Goal: Task Accomplishment & Management: Use online tool/utility

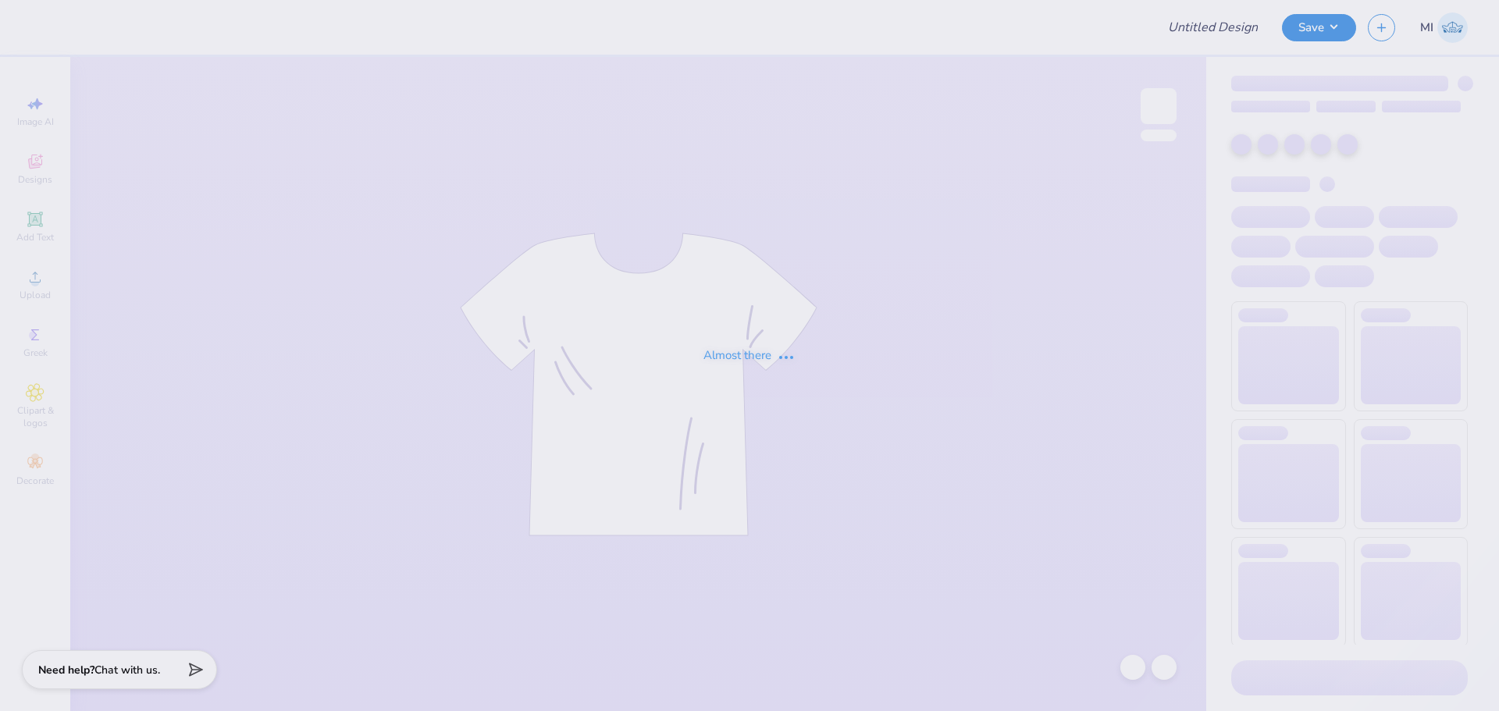
type input "dg"
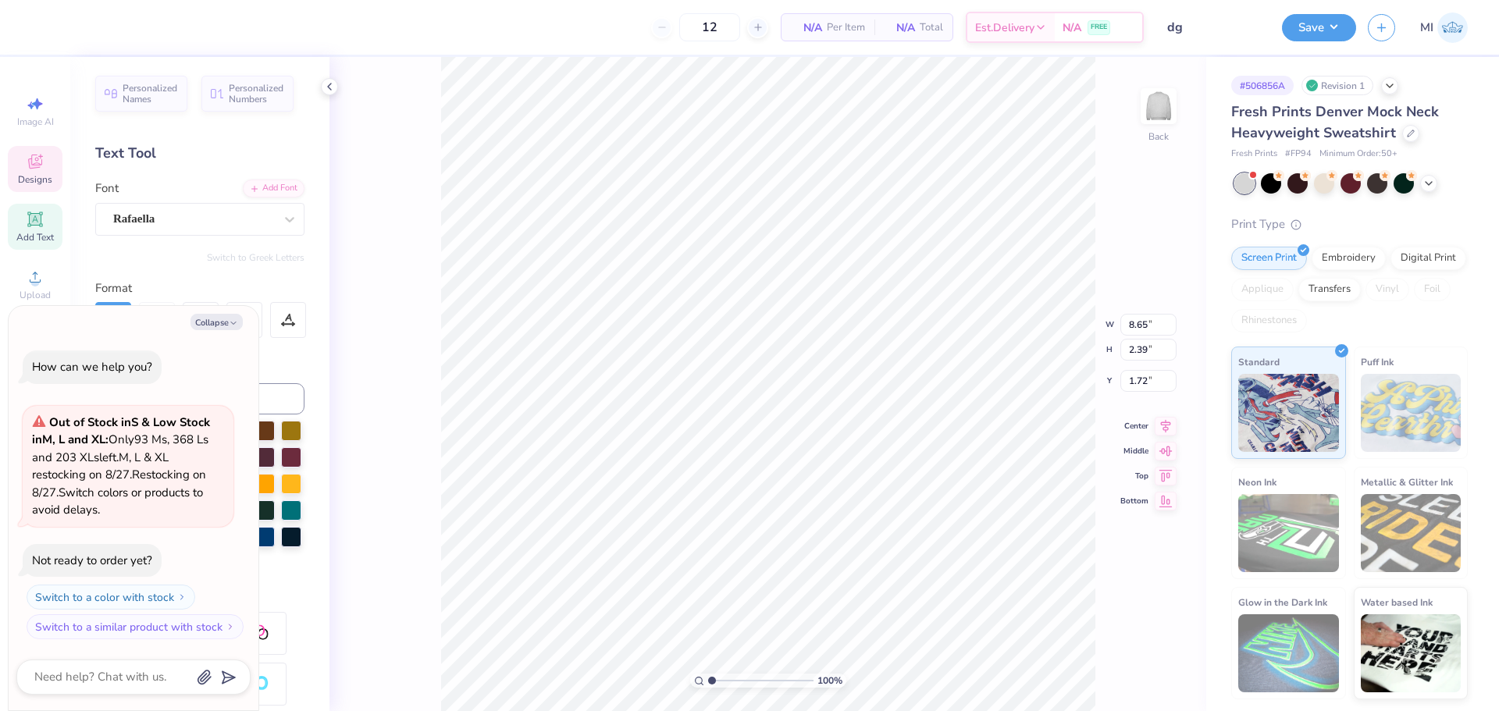
scroll to position [13, 2]
type textarea "x"
type input "2.46071092039642"
type textarea "x"
type input "1.26"
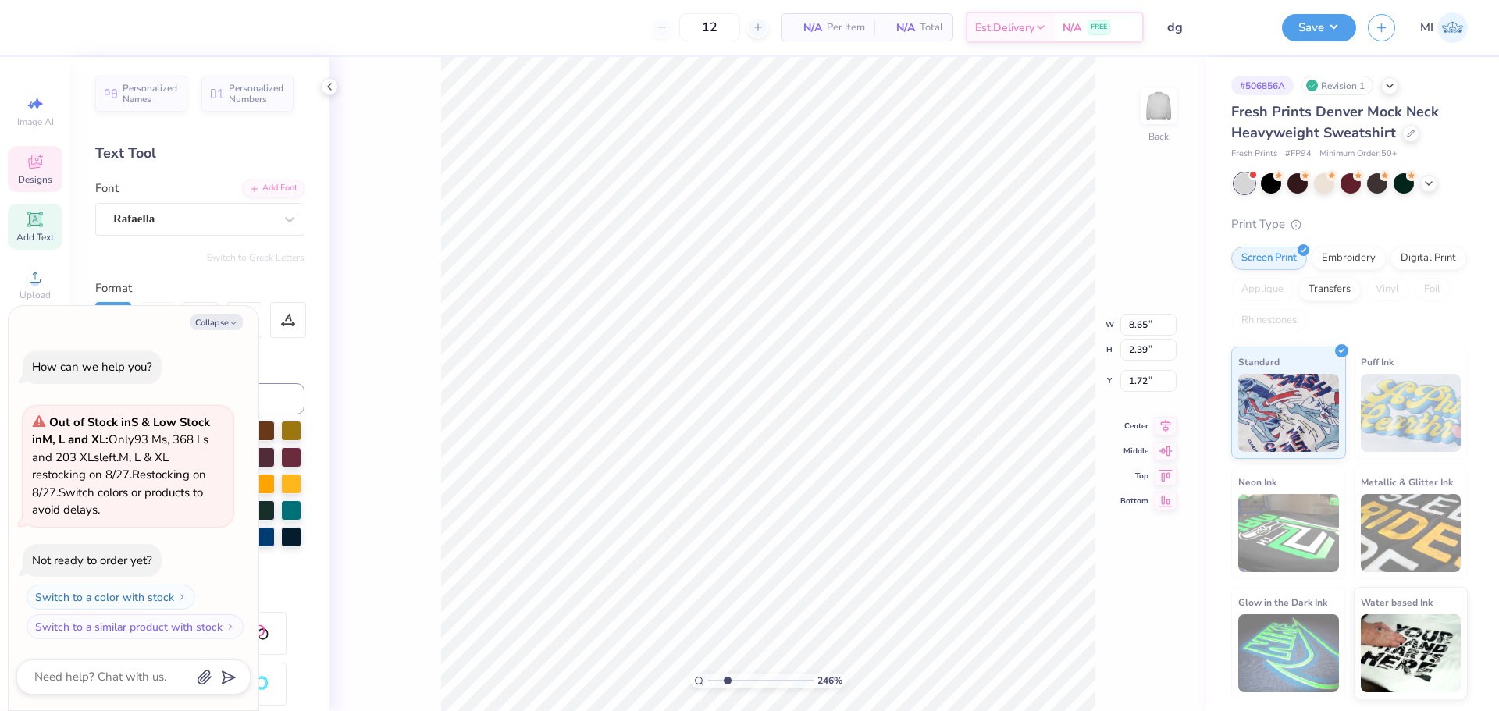
type input "0.38"
type input "5.93"
type input "2.46071092039642"
type textarea "x"
type input "2.46071092039642"
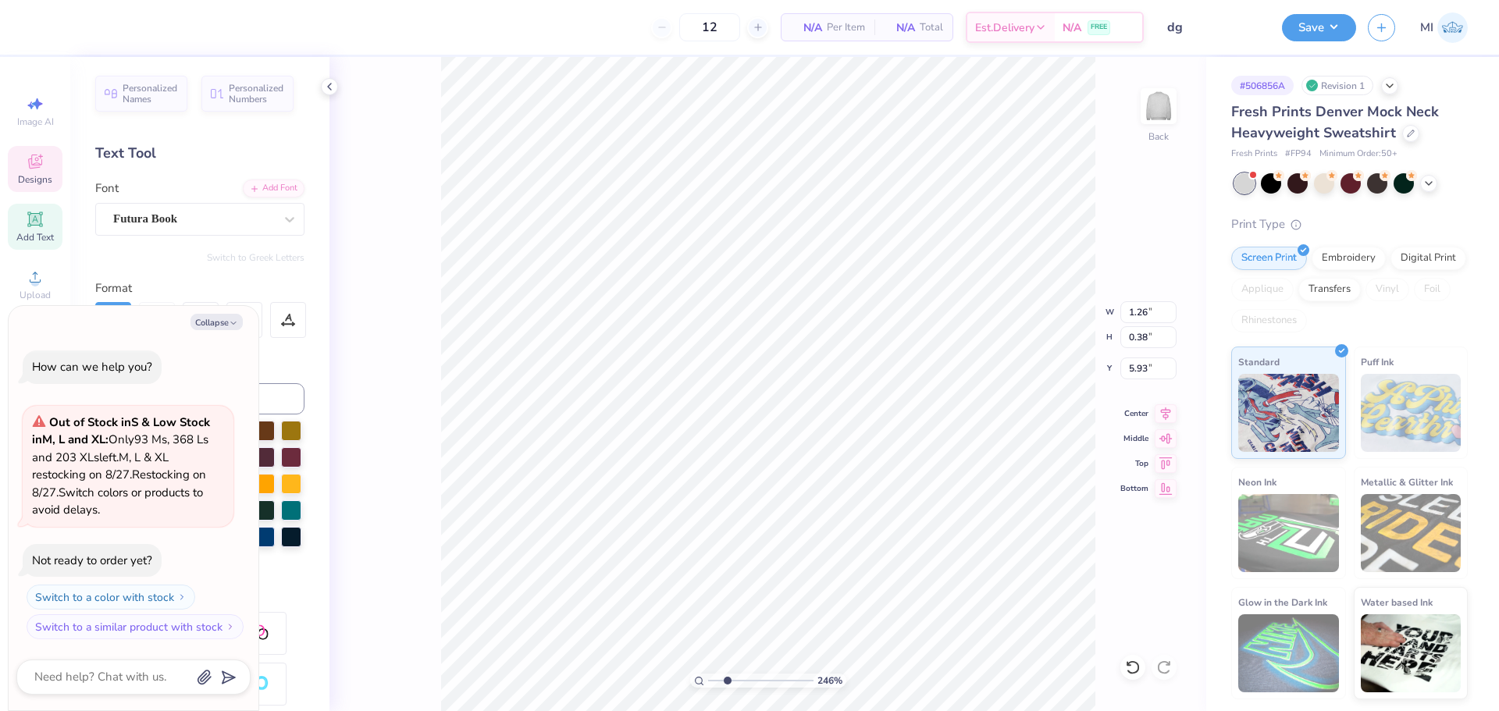
type textarea "x"
type input "8.65"
type input "2.39"
type input "1.72"
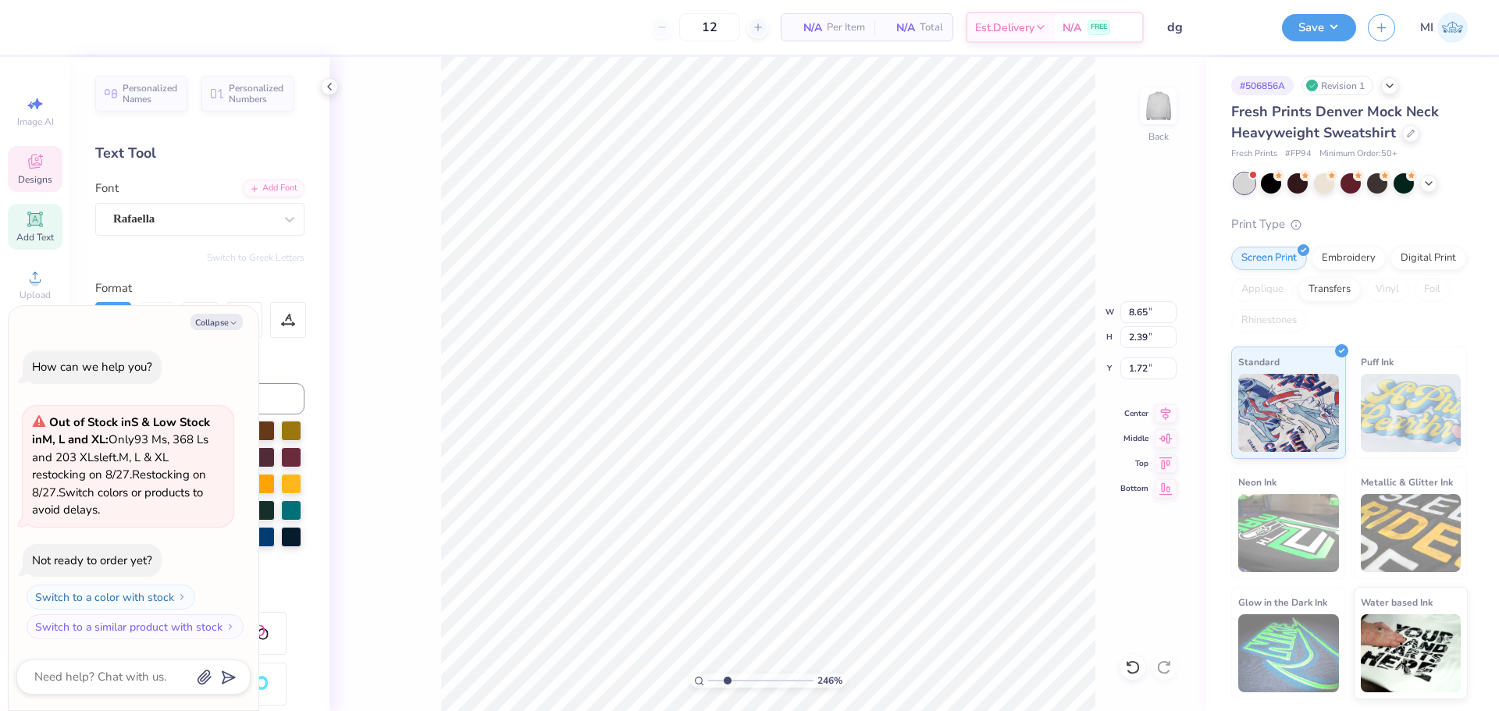
type input "2.46071092039642"
type textarea "x"
type input "2.46071092039642"
type textarea "x"
type textarea "D"
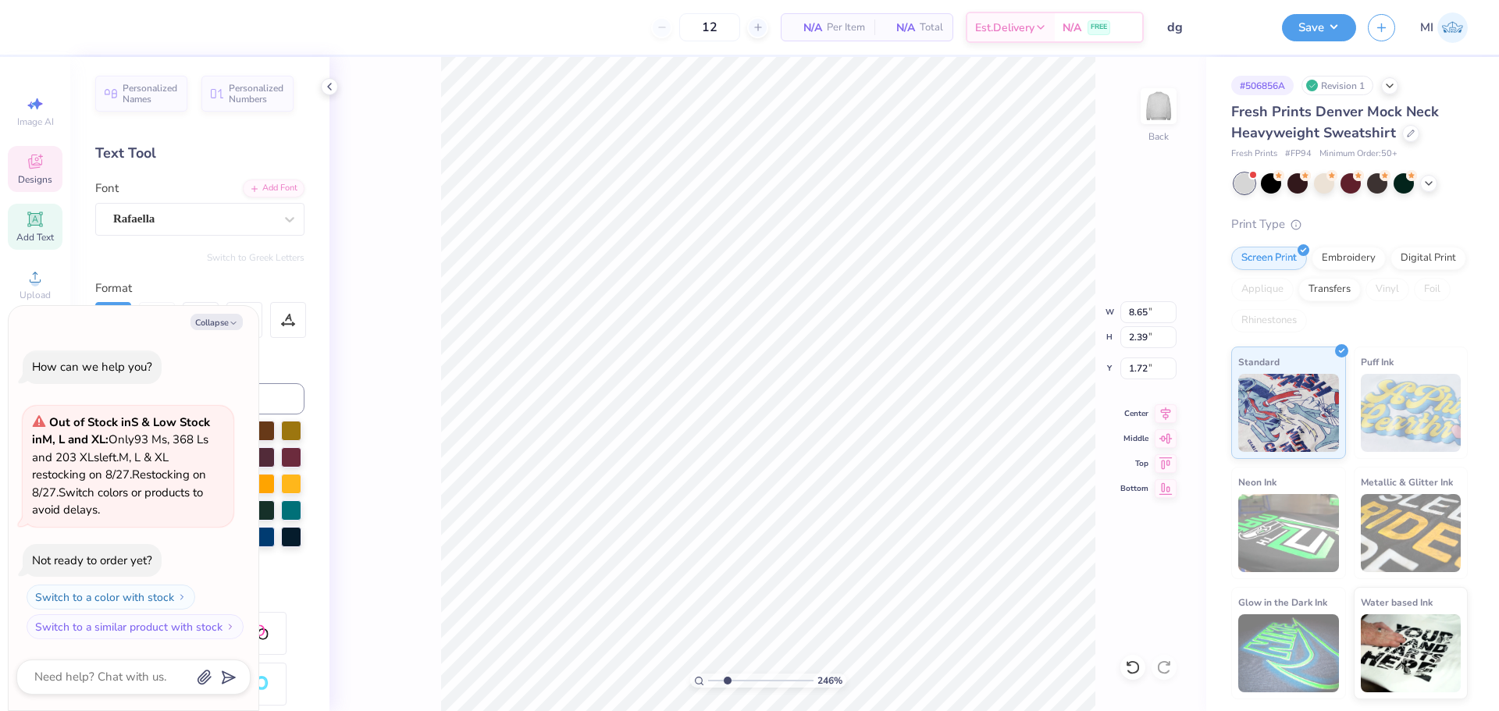
type input "2.46071092039642"
type textarea "x"
type textarea "De"
type input "2.46071092039642"
type textarea "x"
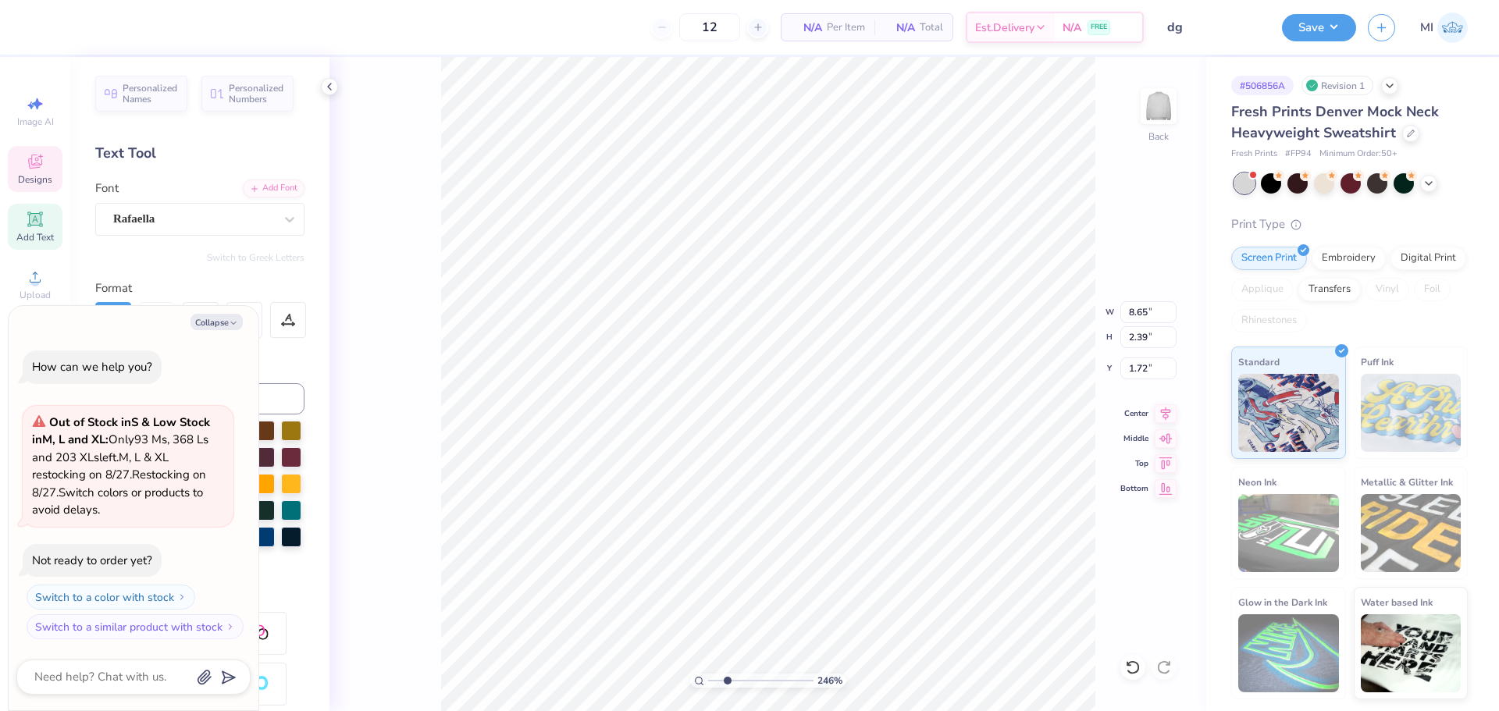
type textarea "Del"
type input "2.46071092039642"
type textarea "x"
type textarea "Delta"
type input "2.46071092039642"
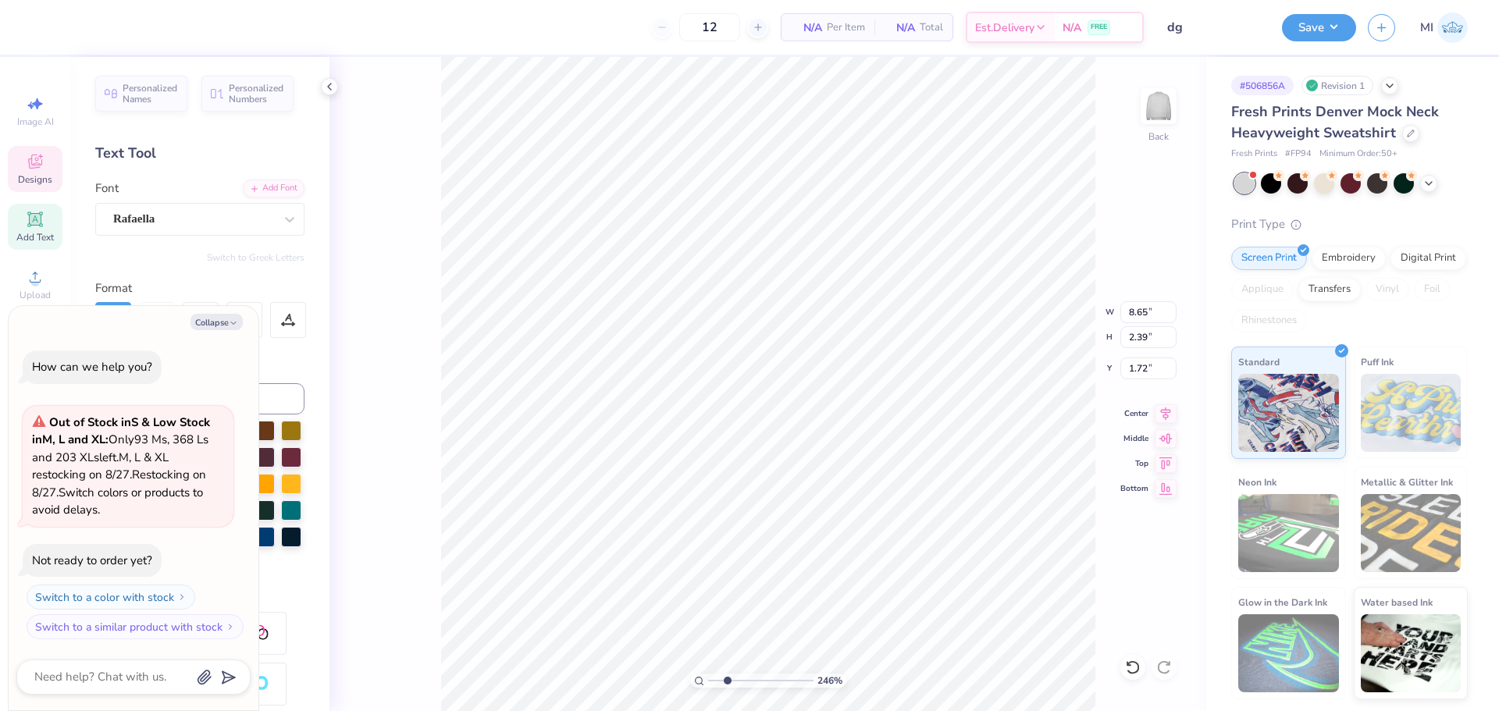
type textarea "x"
type input "2.46071092039642"
type textarea "x"
type input "2.46071092039642"
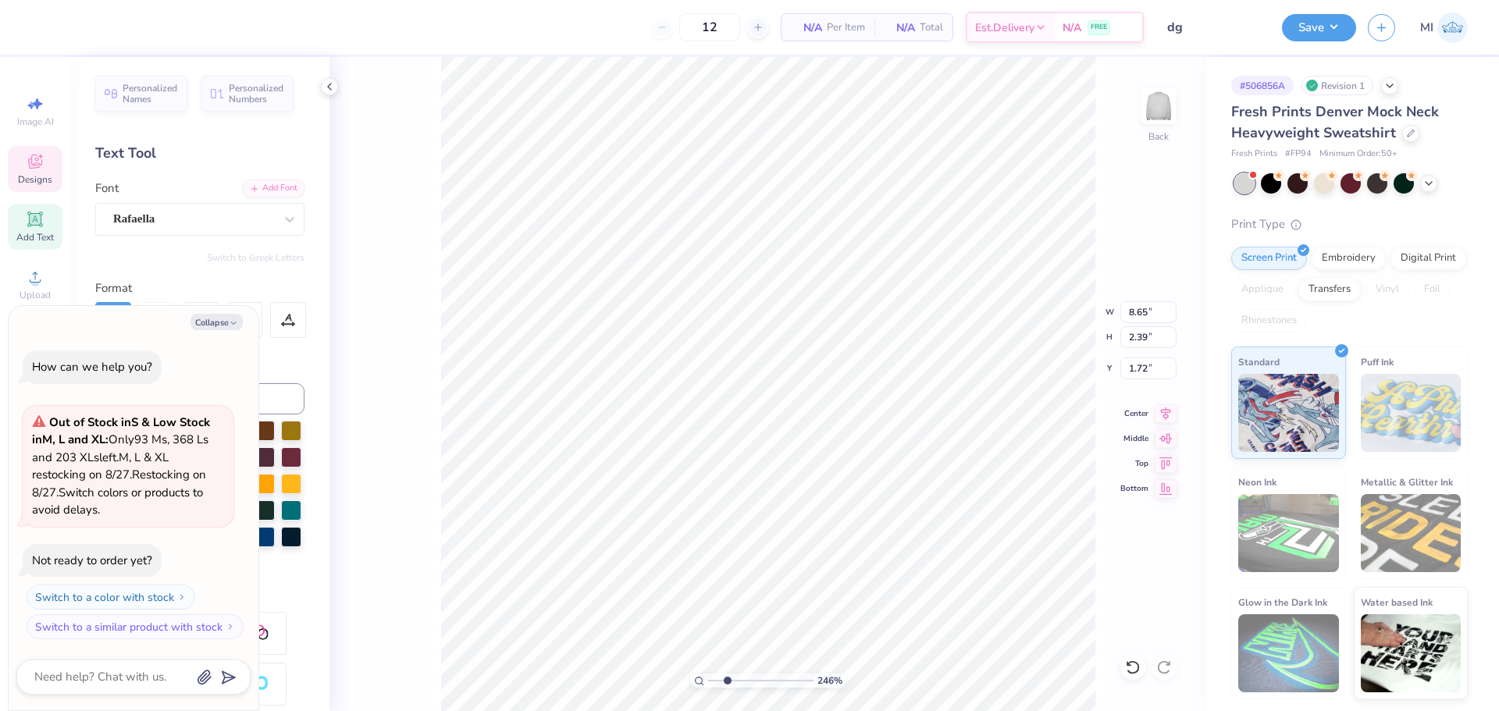
type textarea "x"
type input "5.17"
type input "2.71"
type input "3.79"
type input "2.46071092039642"
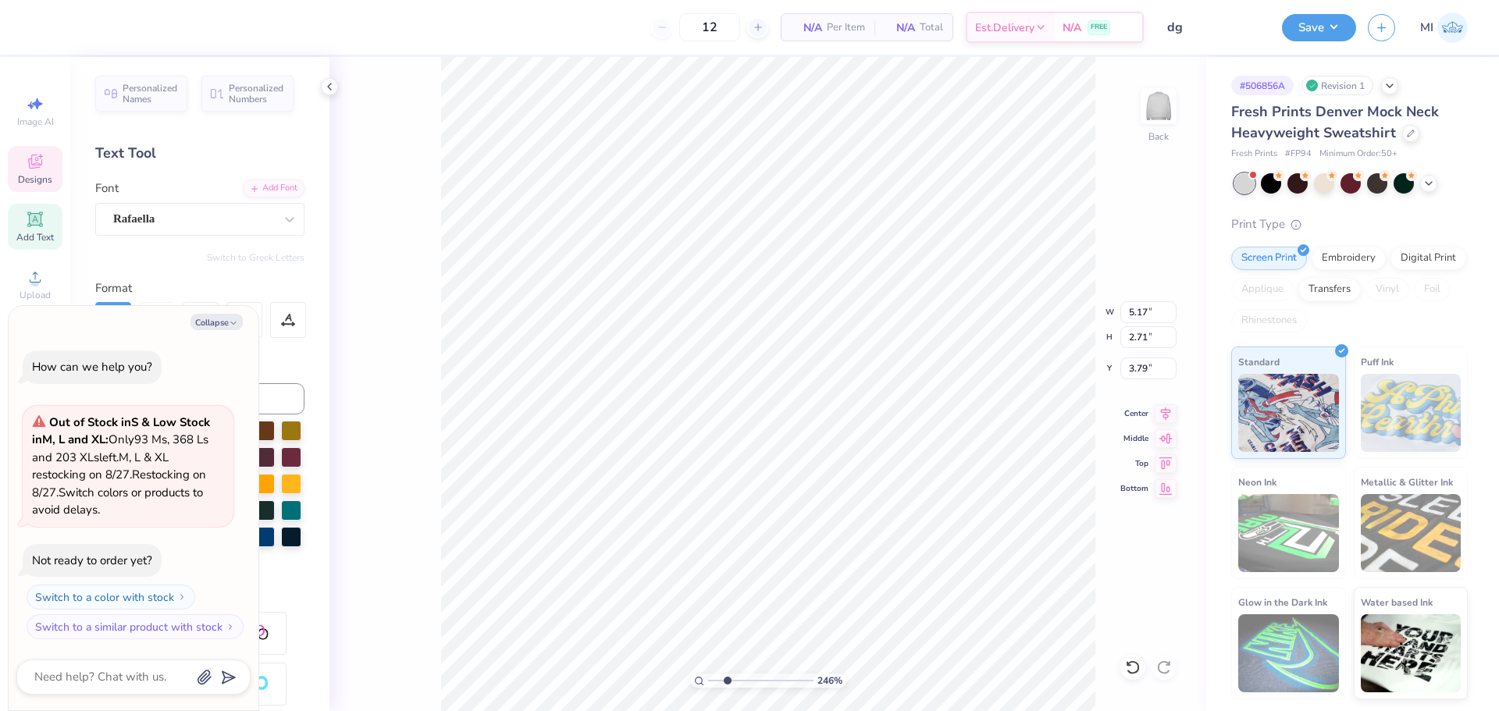
type textarea "x"
type textarea "GamA"
type input "2.46071092039642"
type textarea "x"
type textarea "Gam"
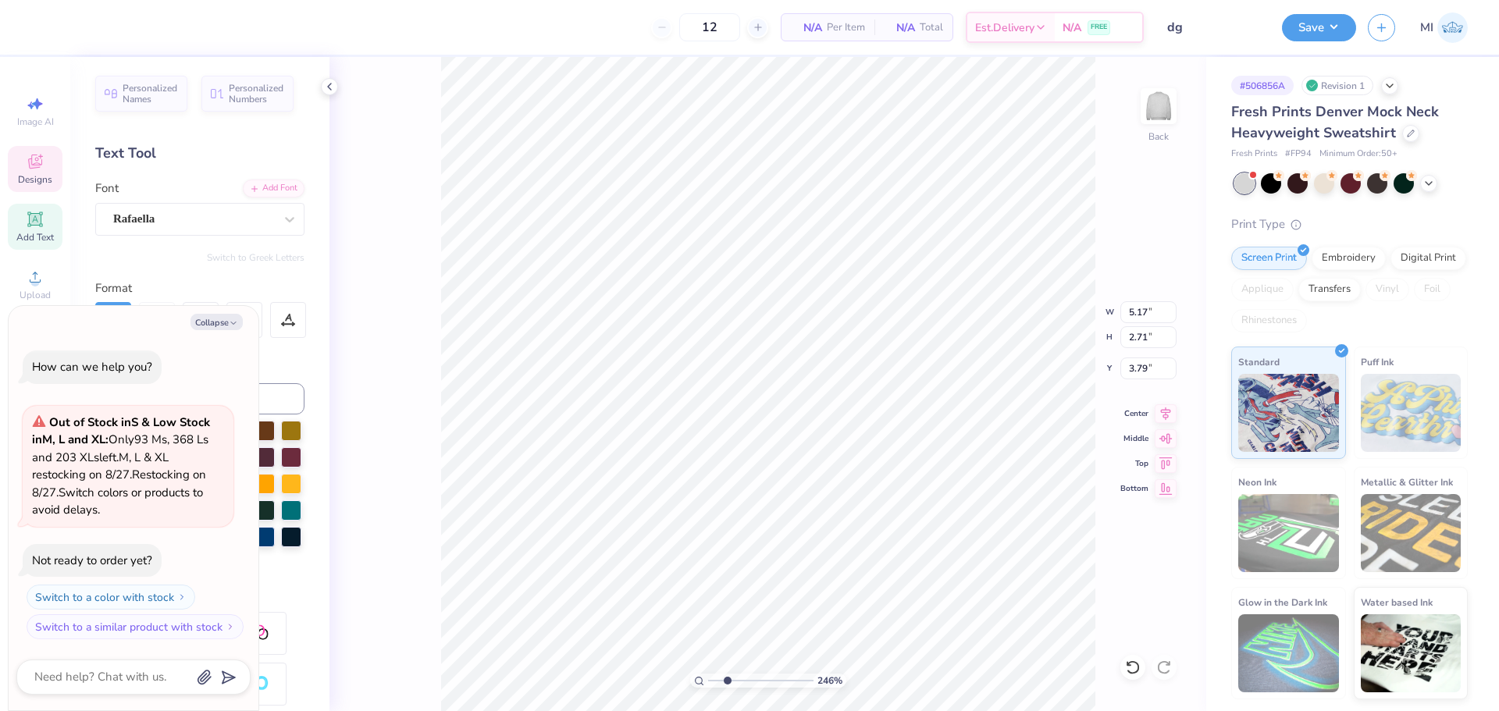
type input "2.46071092039642"
type textarea "x"
type textarea "Gama"
type input "2.46071092039642"
type textarea "x"
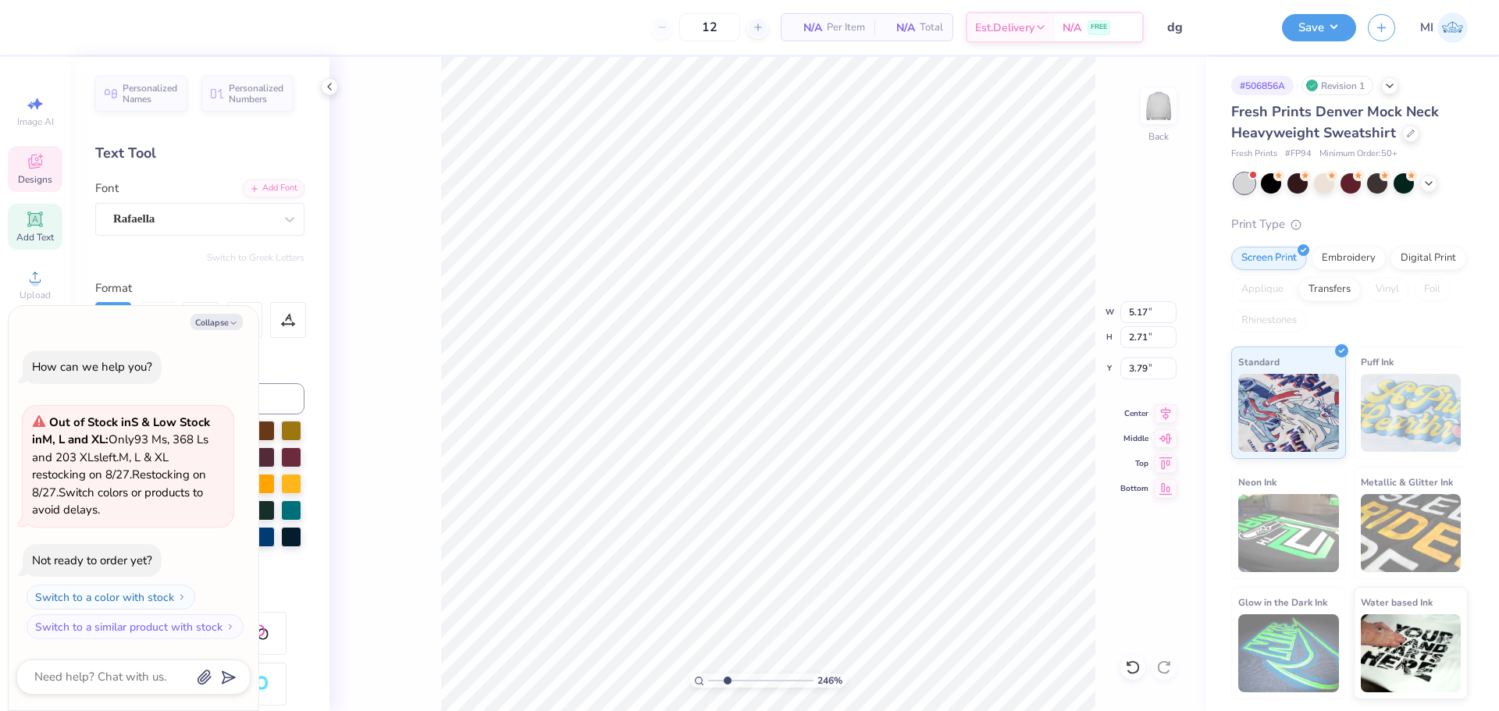
type input "2.46071092039642"
type textarea "x"
type input "1.26"
type input "0.38"
type input "5.93"
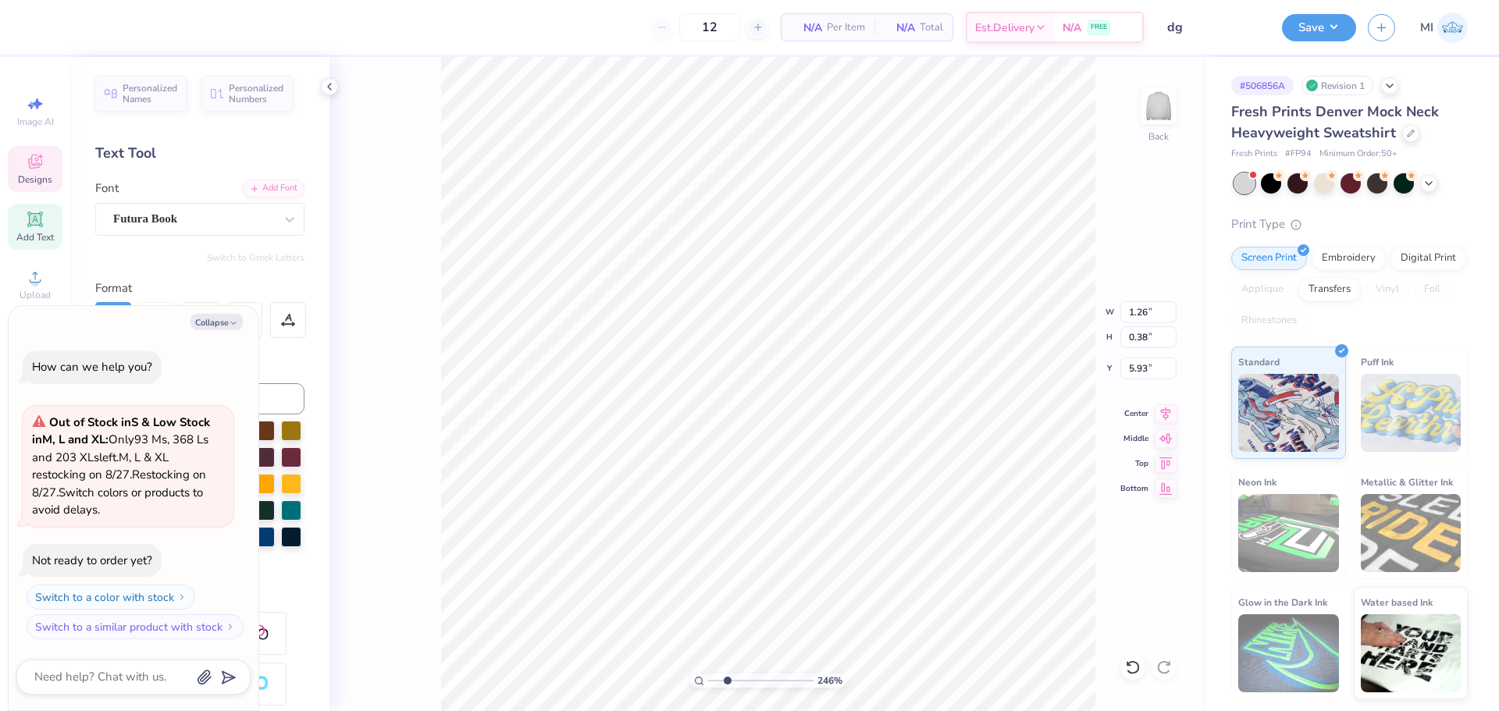
type input "2.46071092039642"
type textarea "x"
type input "2.46071092039642"
type textarea "x"
type input "2.46071092039642"
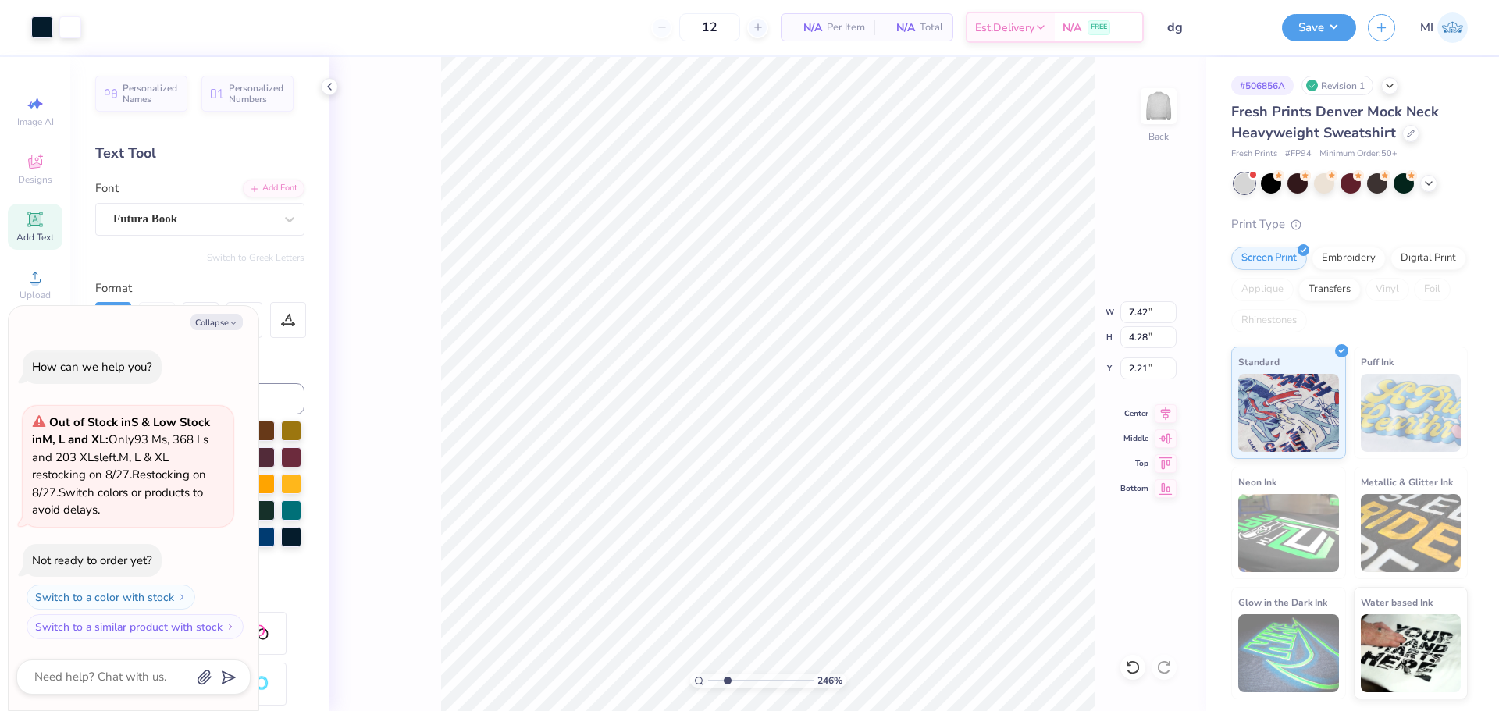
type textarea "x"
type input "2.46071092039642"
type textarea "x"
type input "2.46071092039642"
type textarea "x"
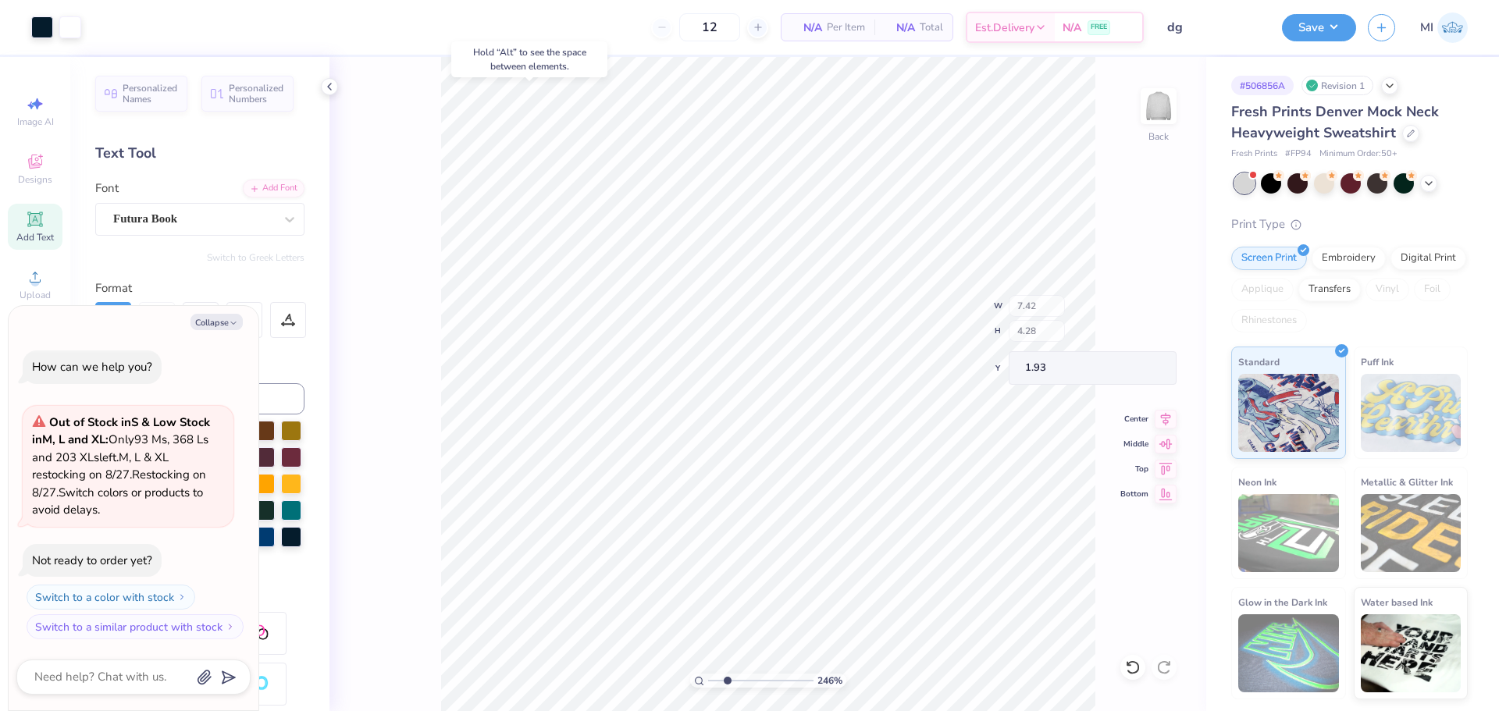
type input "1.93"
type input "2.46071092039642"
type textarea "x"
type input "2.46071092039642"
type textarea "x"
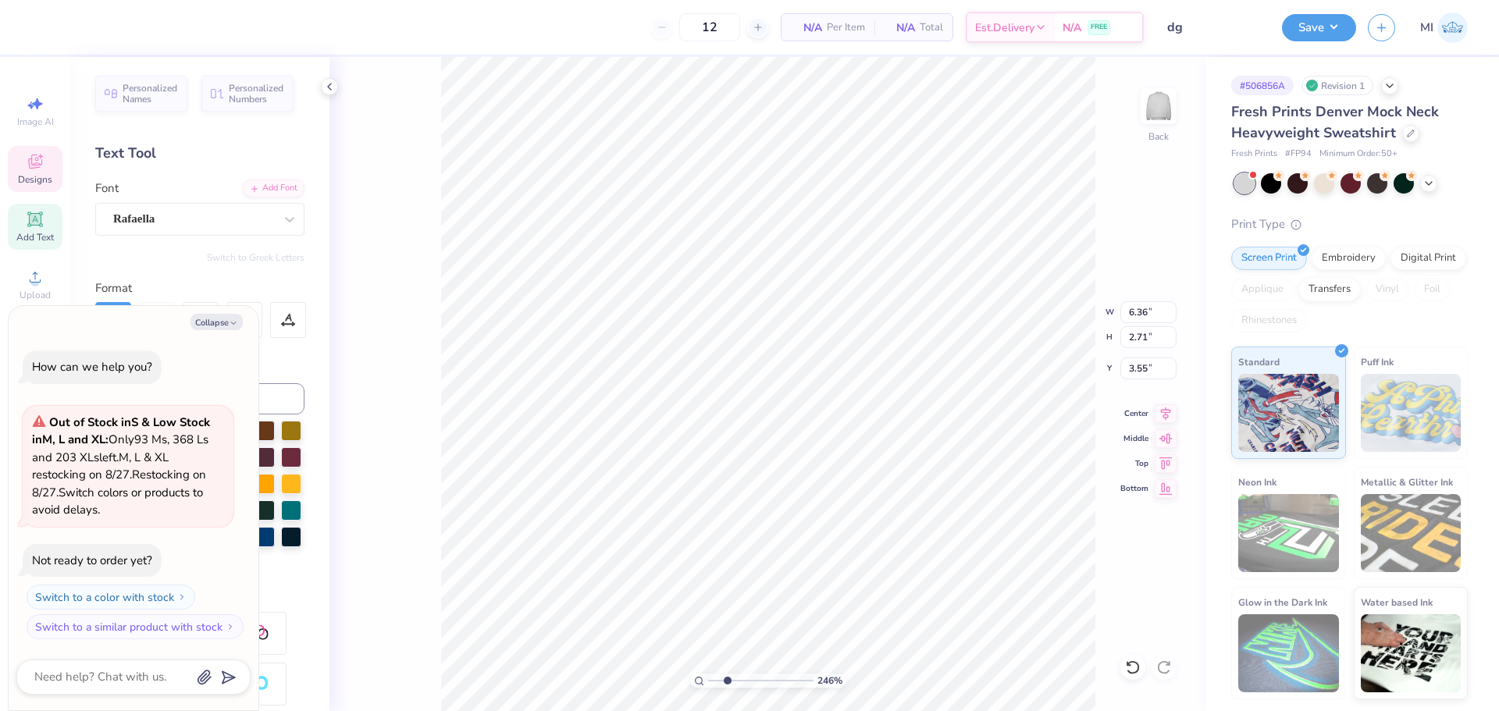
type input "2.46071092039642"
type textarea "x"
type input "3.55"
type input "2.46071092039642"
type textarea "x"
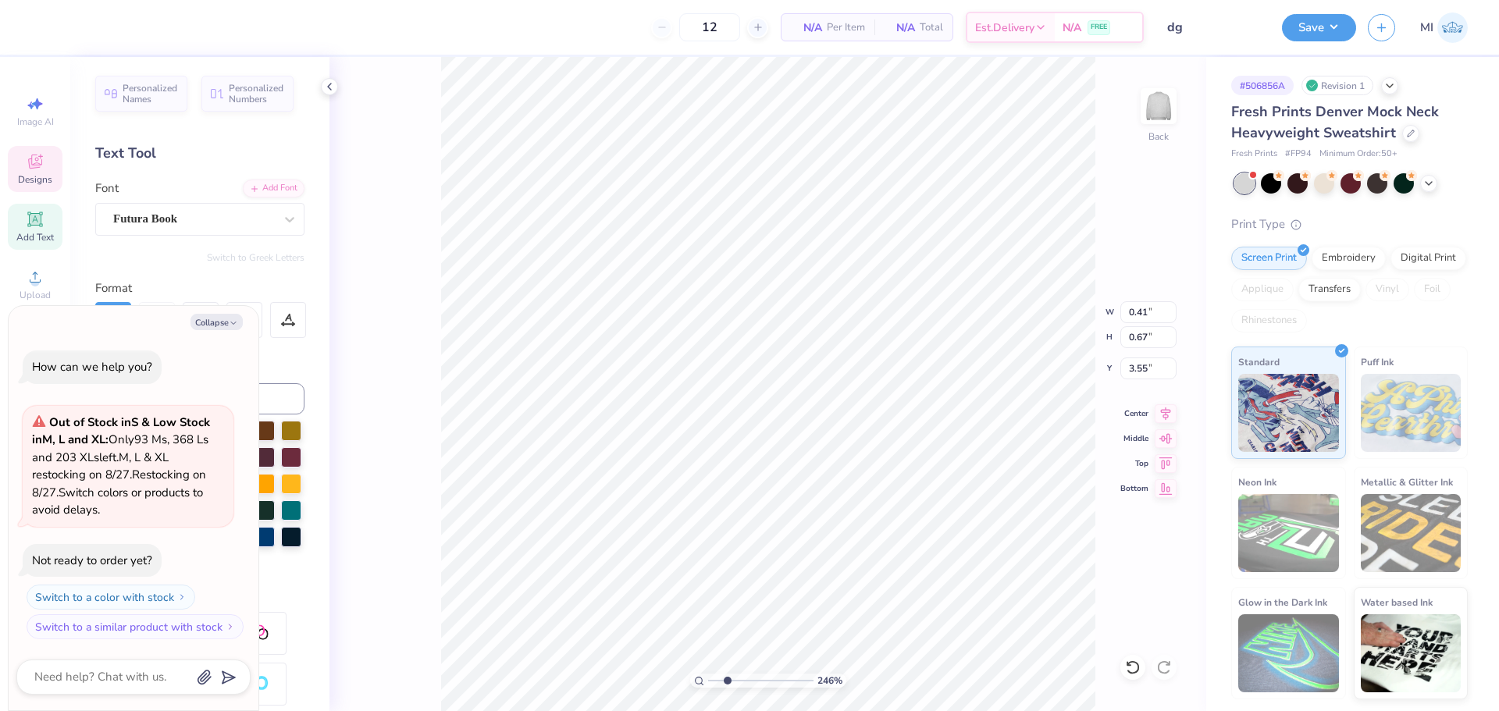
type input "0.41"
type input "0.67"
type input "6.56"
type input "2.46071092039642"
type textarea "x"
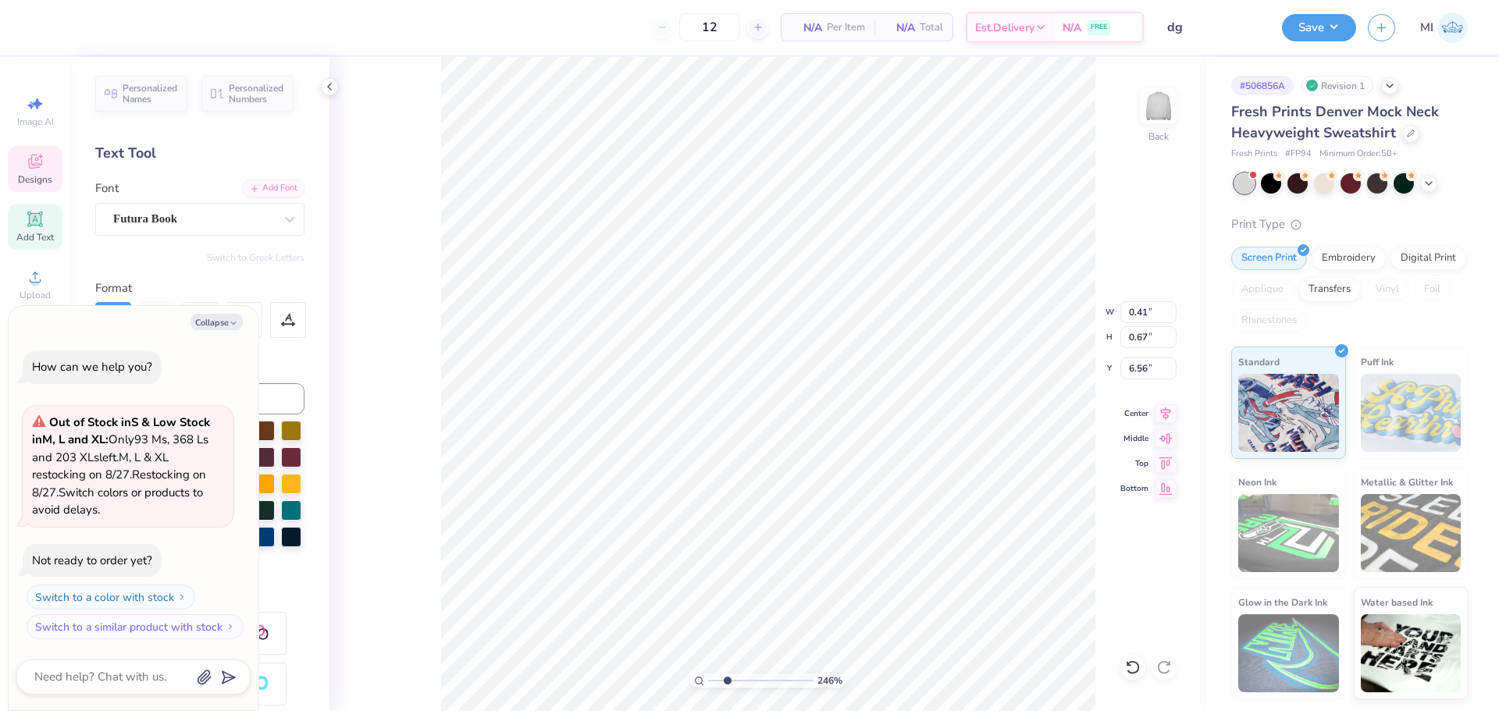
type input "4.69"
type input "2.46071092039642"
type textarea "x"
type input "2.46071092039642"
type textarea "x"
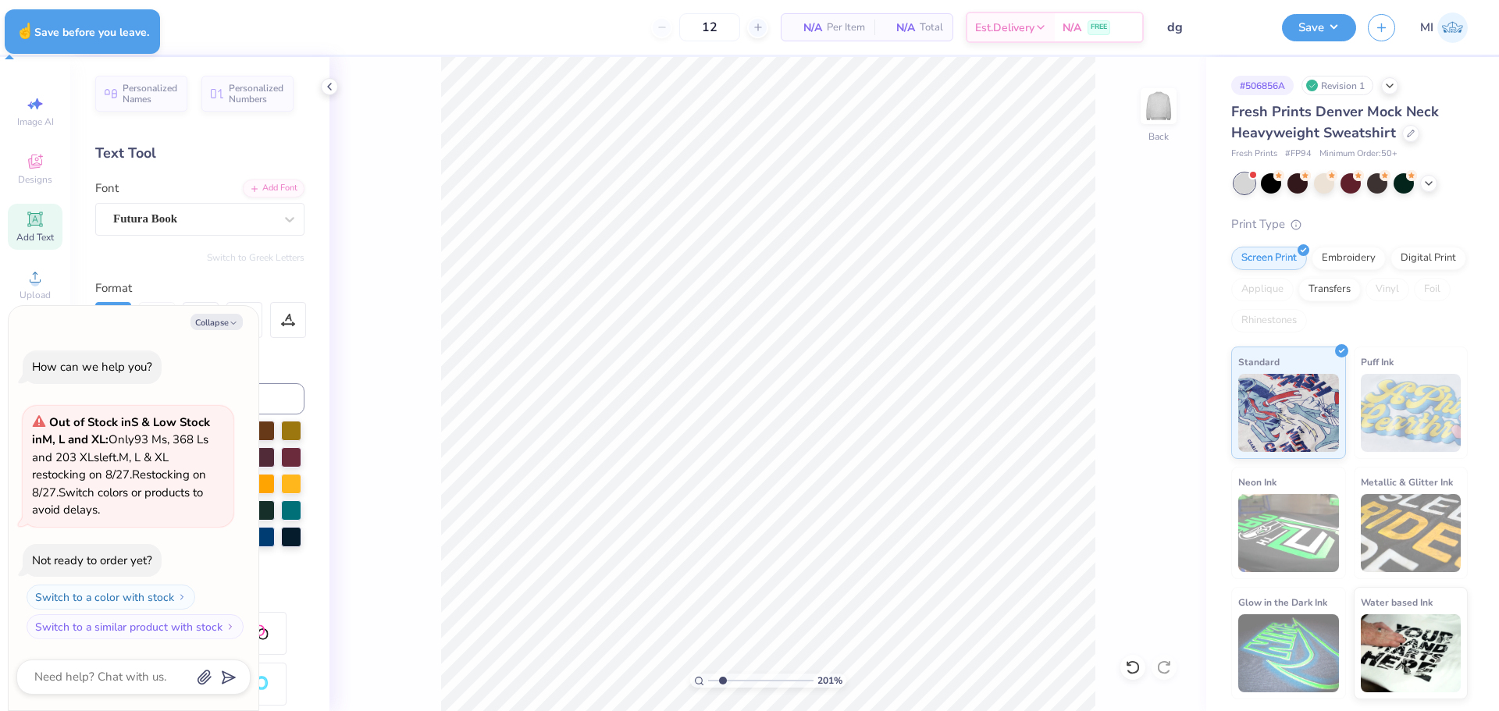
type input "2.01445811466782"
type textarea "x"
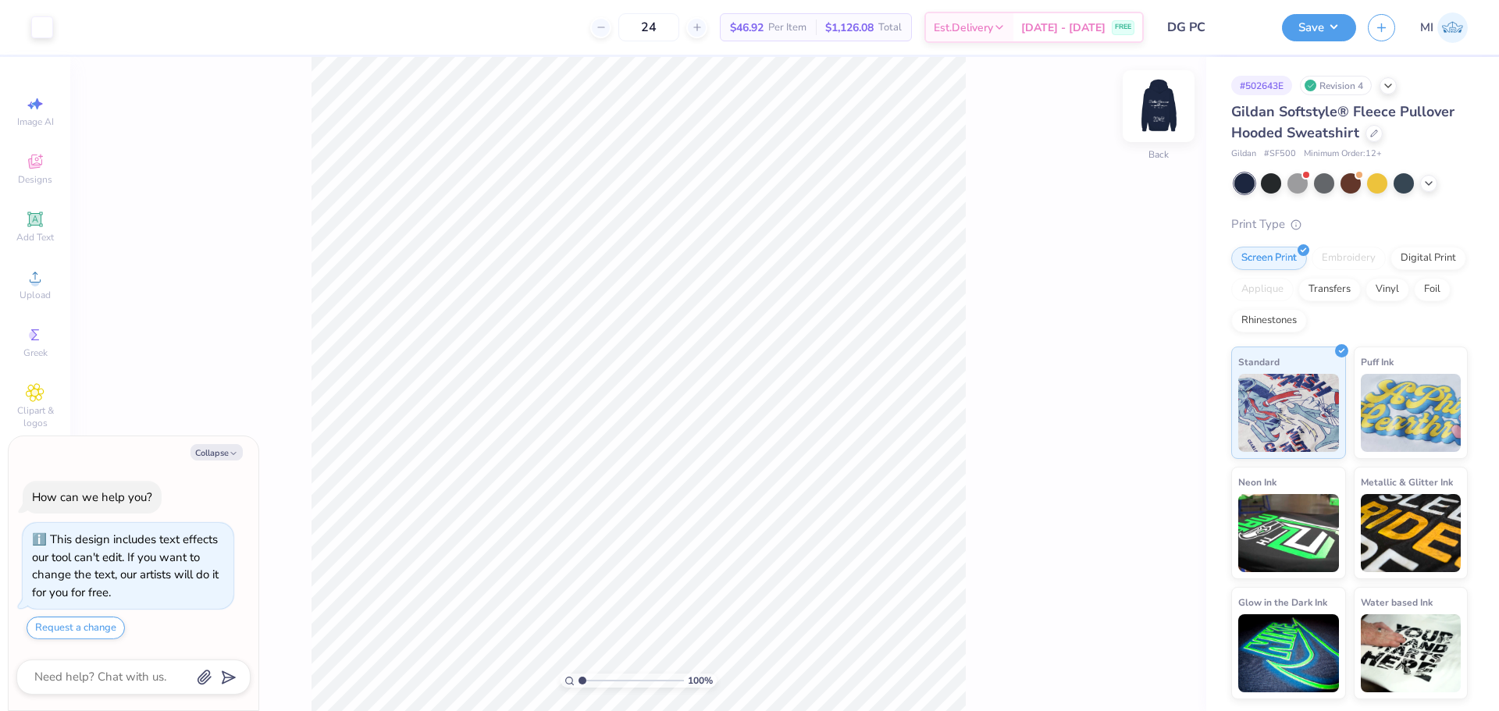
click at [1157, 106] on img at bounding box center [1158, 106] width 62 height 62
type textarea "x"
type input "3.32211092047231"
type textarea "x"
type input "3.32211092047231"
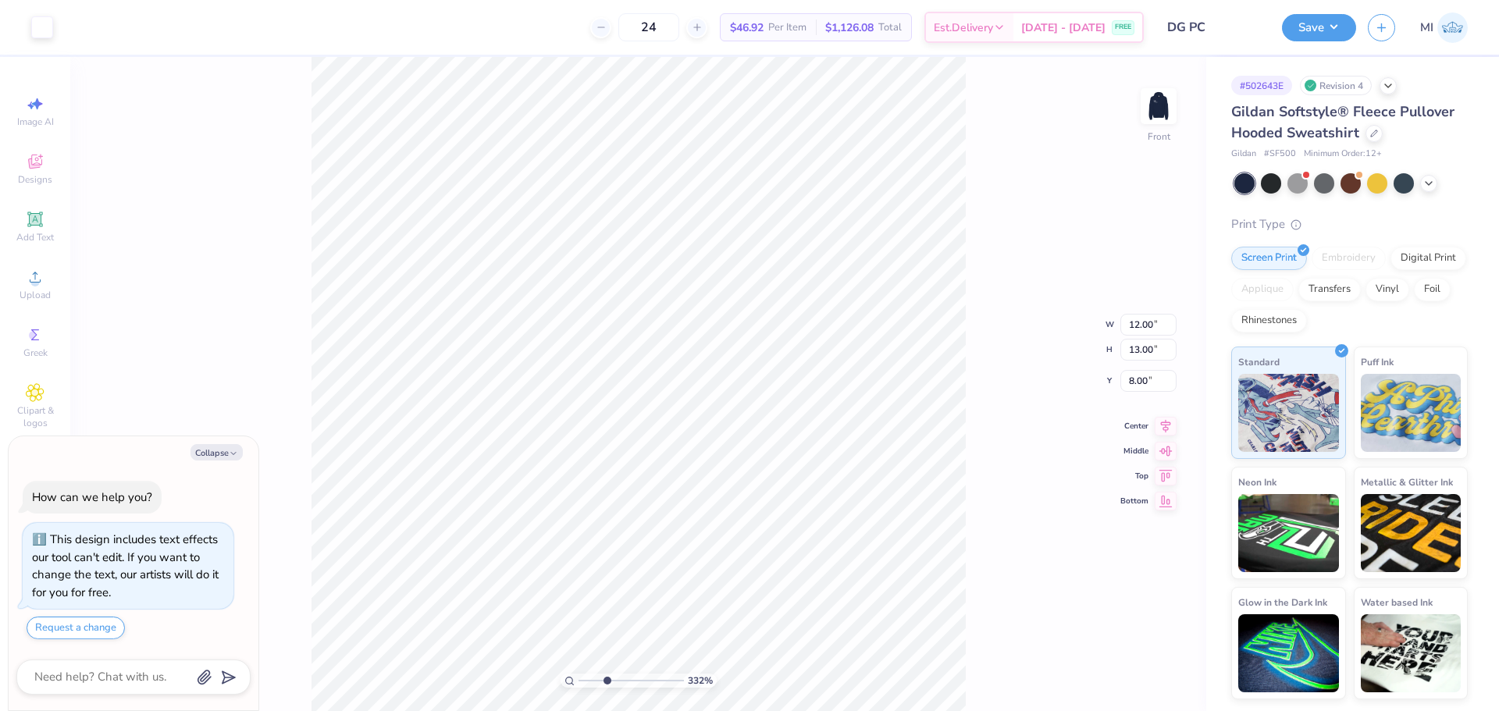
type textarea "x"
type input "3.32211092047231"
type textarea "x"
type input "3.32211092047231"
type textarea "x"
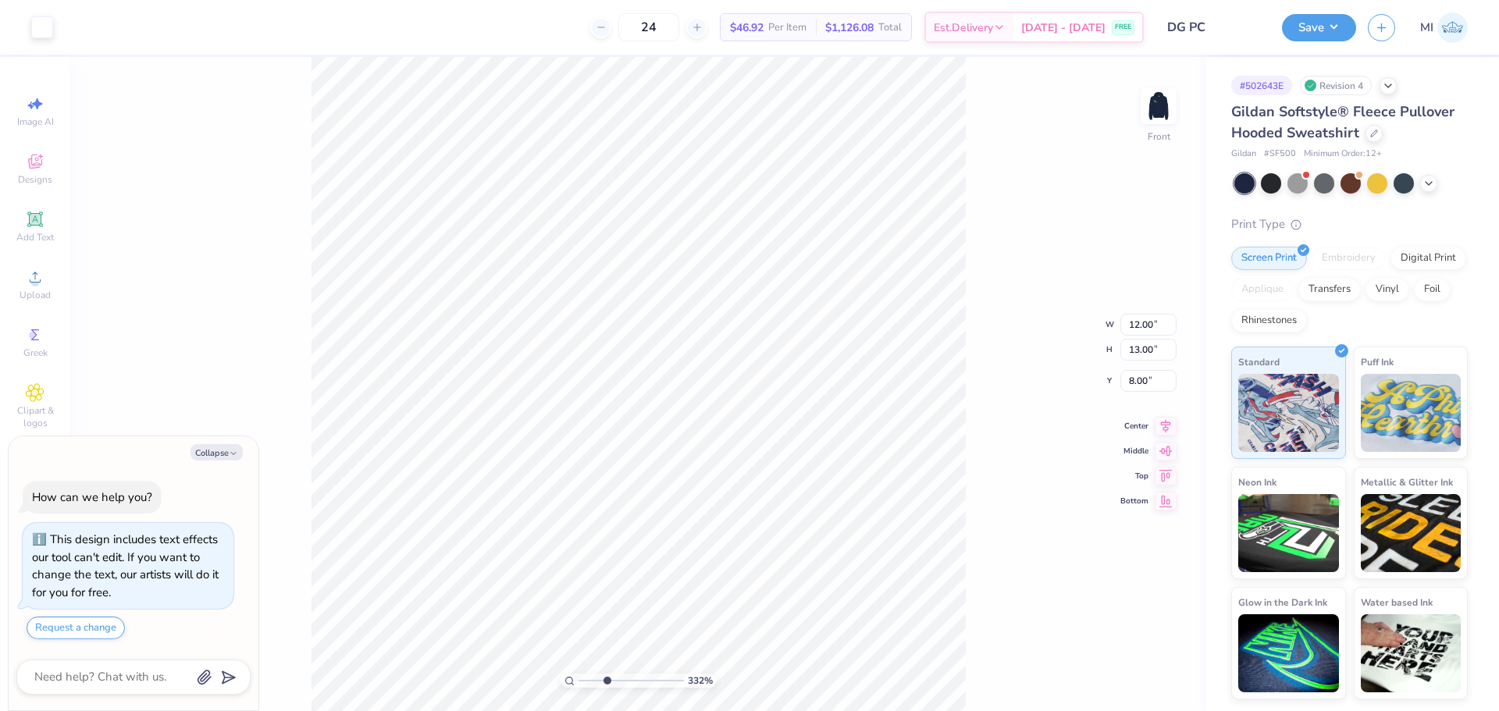
type input "3.32211092047231"
type textarea "x"
type input "3.32211092047231"
type textarea "x"
type input "3.32211092047231"
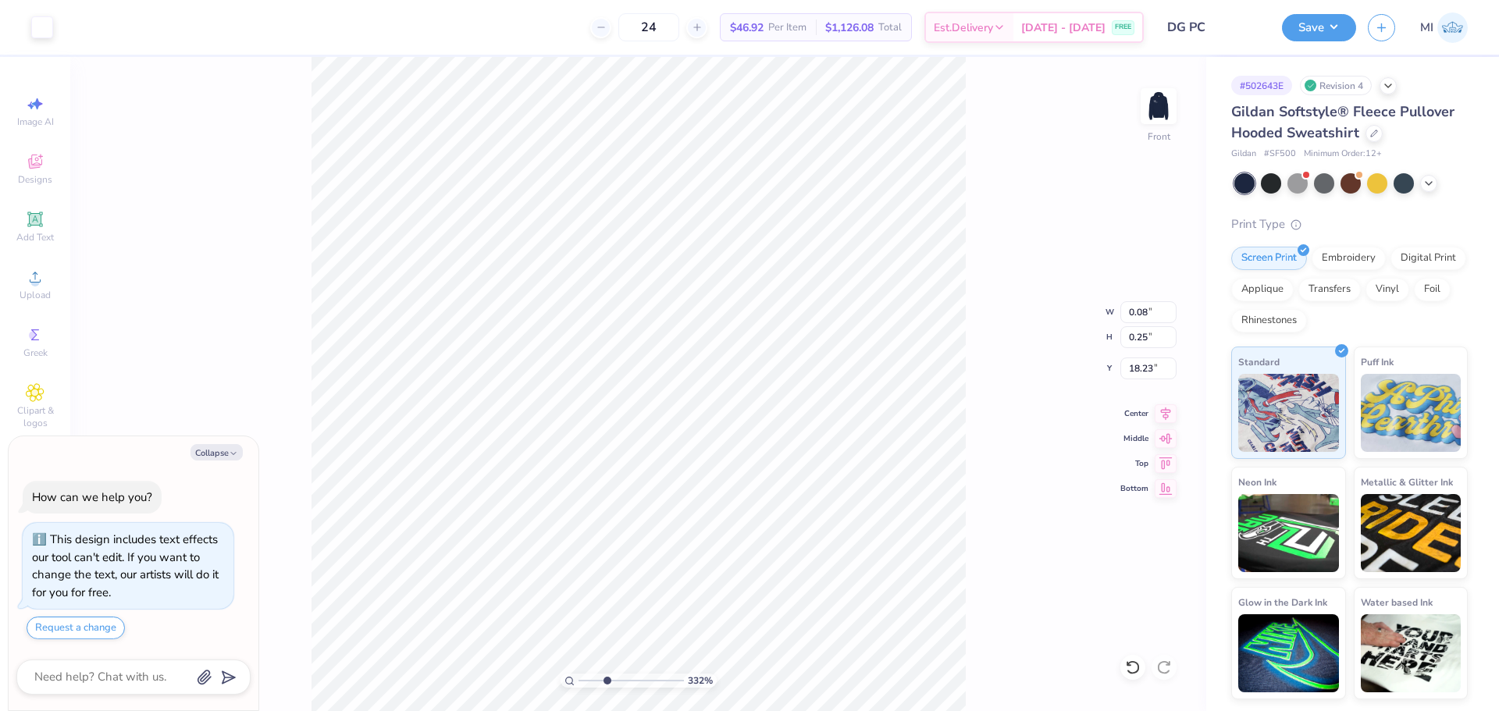
type textarea "x"
type input "3.32211092047231"
type textarea "x"
type input "3.32211092047231"
type textarea "x"
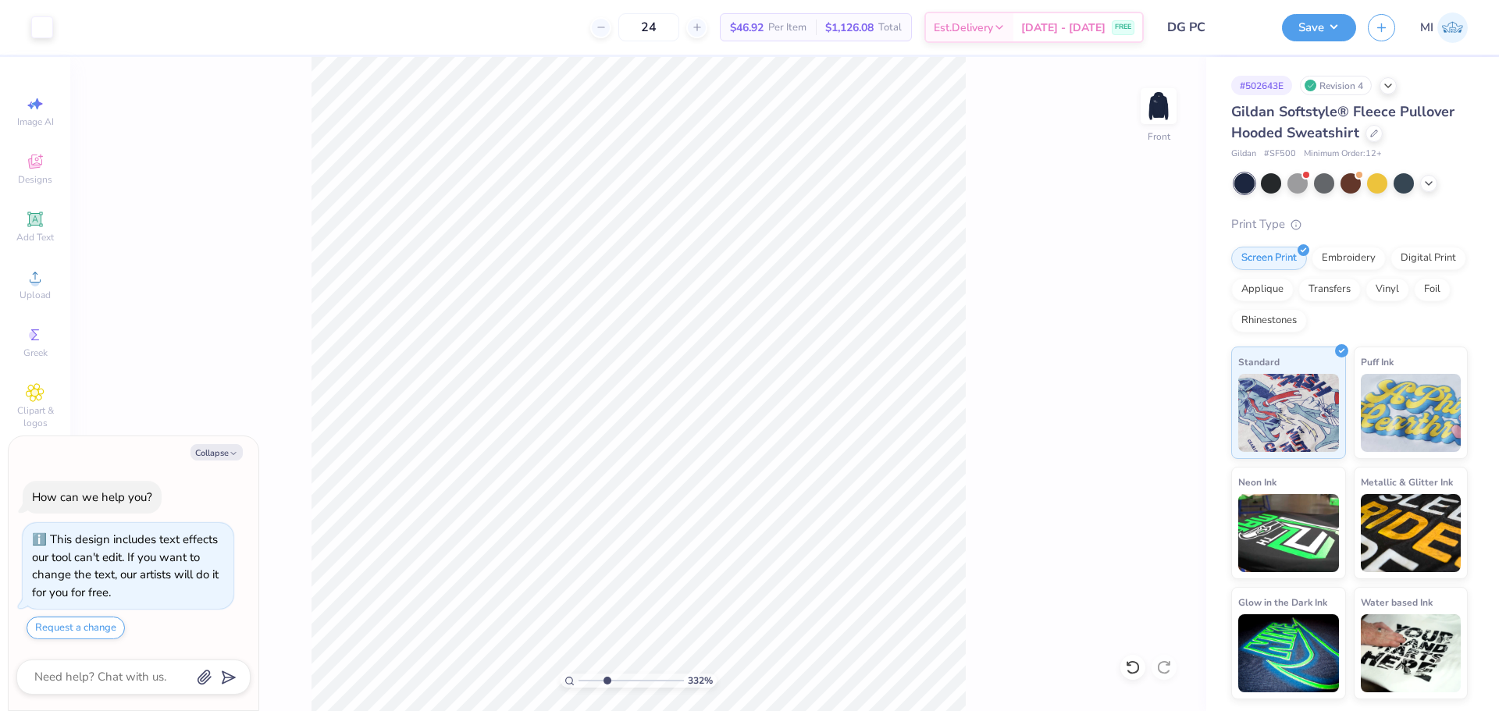
type input "3.32211092047231"
type textarea "x"
type input "3.32211092047231"
type textarea "x"
type input "3.32211092047231"
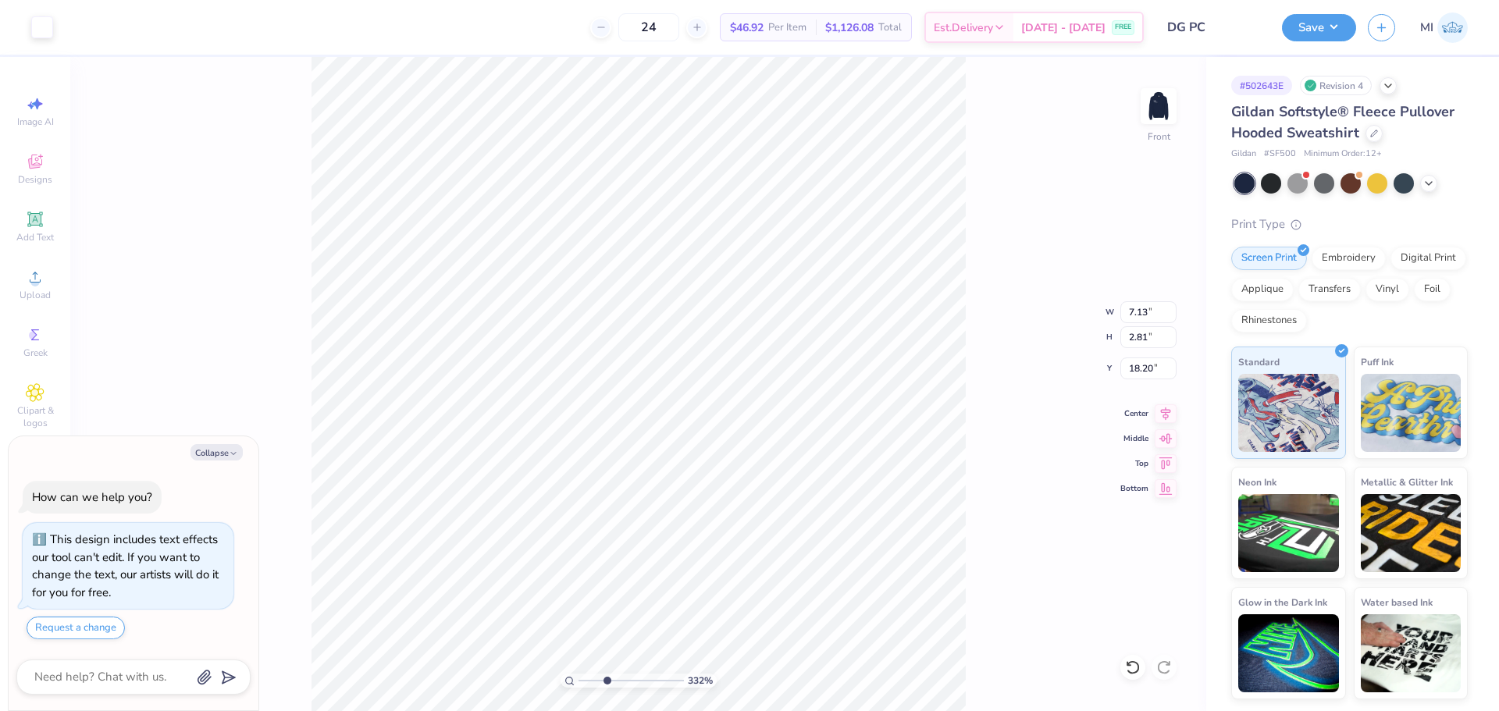
type input "5.16"
type input "2.03"
